Goal: Check status: Check status

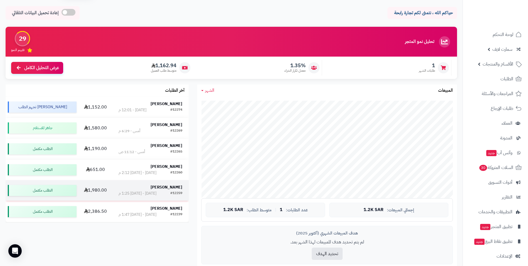
scroll to position [28, 0]
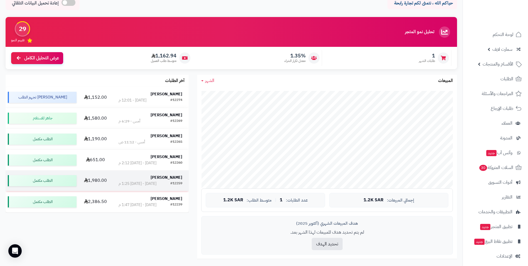
click at [167, 177] on strong "[PERSON_NAME]" at bounding box center [167, 177] width 32 height 6
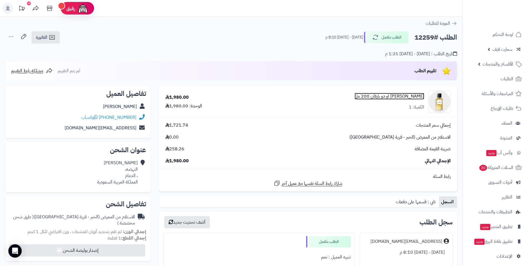
click at [395, 94] on link "شانيل كوميت او دو بارفان 200 مل" at bounding box center [390, 96] width 70 height 6
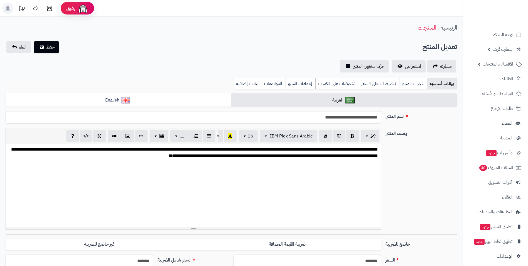
scroll to position [95, 0]
click at [339, 114] on input "**********" at bounding box center [194, 117] width 376 height 13
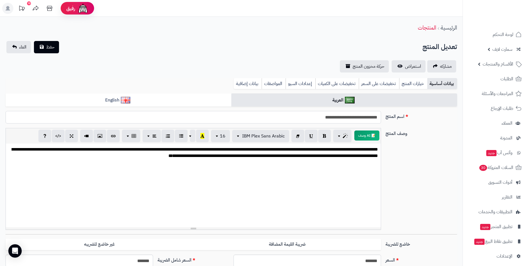
click at [339, 114] on input "**********" at bounding box center [194, 117] width 376 height 13
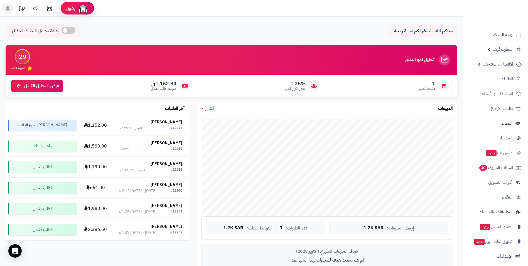
scroll to position [28, 0]
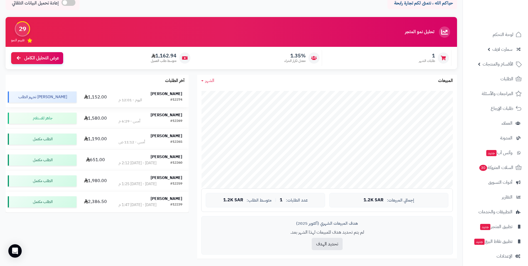
click at [174, 95] on strong "[PERSON_NAME]" at bounding box center [167, 94] width 32 height 6
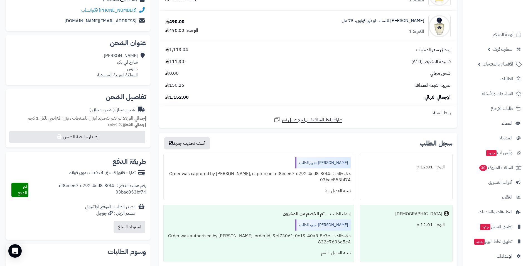
scroll to position [111, 0]
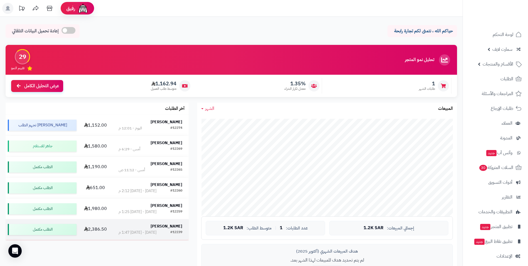
scroll to position [28, 0]
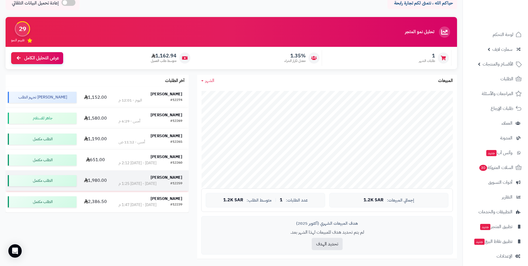
click at [178, 178] on strong "[PERSON_NAME]" at bounding box center [167, 177] width 32 height 6
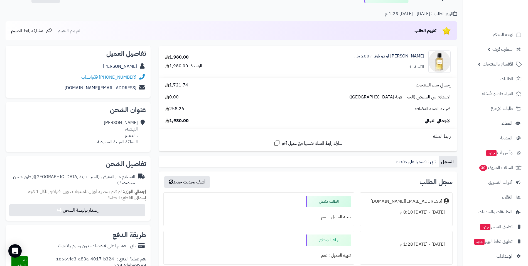
scroll to position [111, 0]
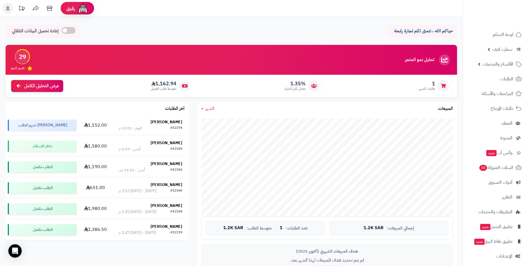
scroll to position [28, 0]
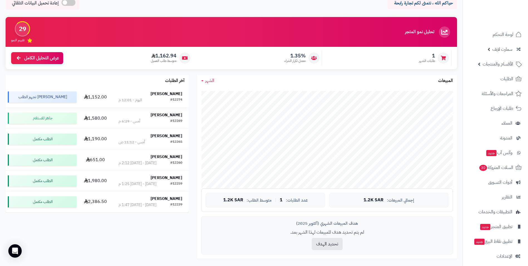
click at [167, 92] on strong "[PERSON_NAME]" at bounding box center [167, 94] width 32 height 6
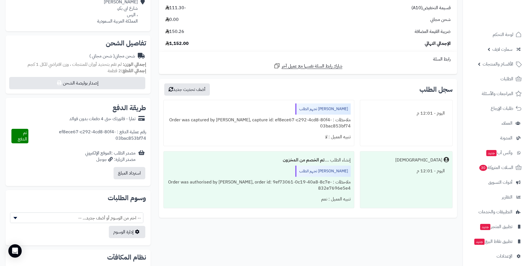
scroll to position [167, 0]
